Goal: Transaction & Acquisition: Purchase product/service

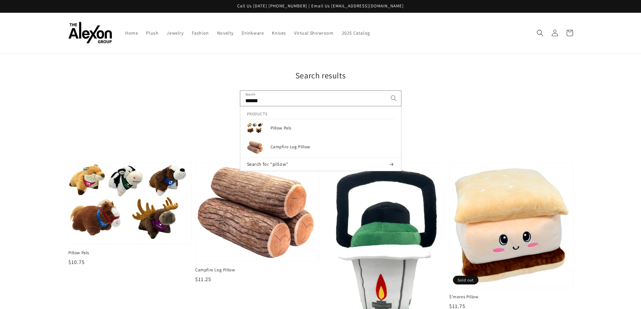
scroll to position [34, 0]
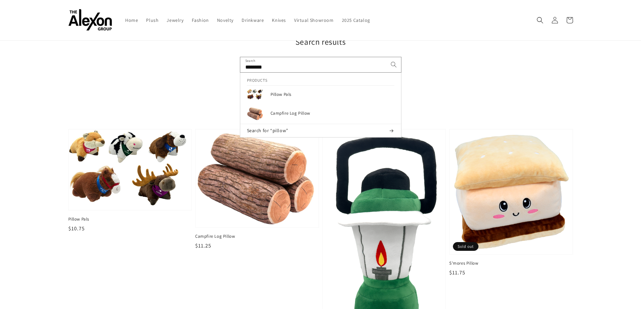
type input "********"
click at [240, 124] on button "Search for “pillow”" at bounding box center [320, 130] width 161 height 13
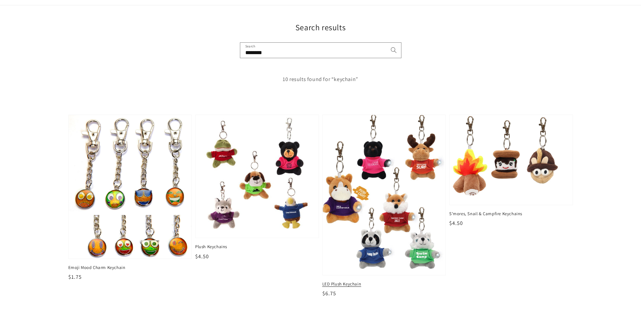
scroll to position [67, 0]
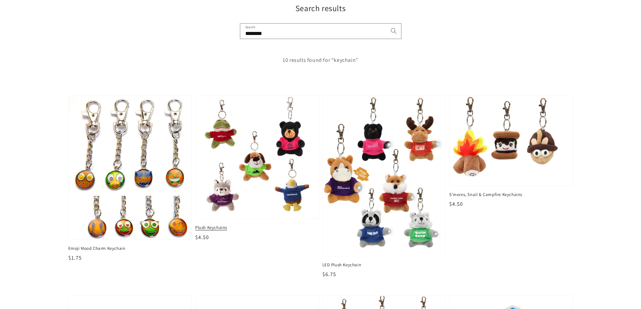
click at [259, 171] on img at bounding box center [257, 157] width 127 height 127
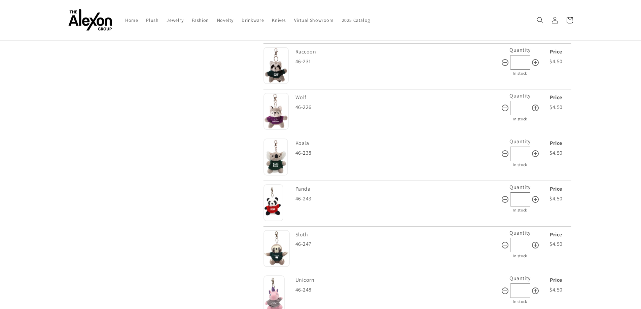
scroll to position [707, 0]
